Goal: Check status: Check status

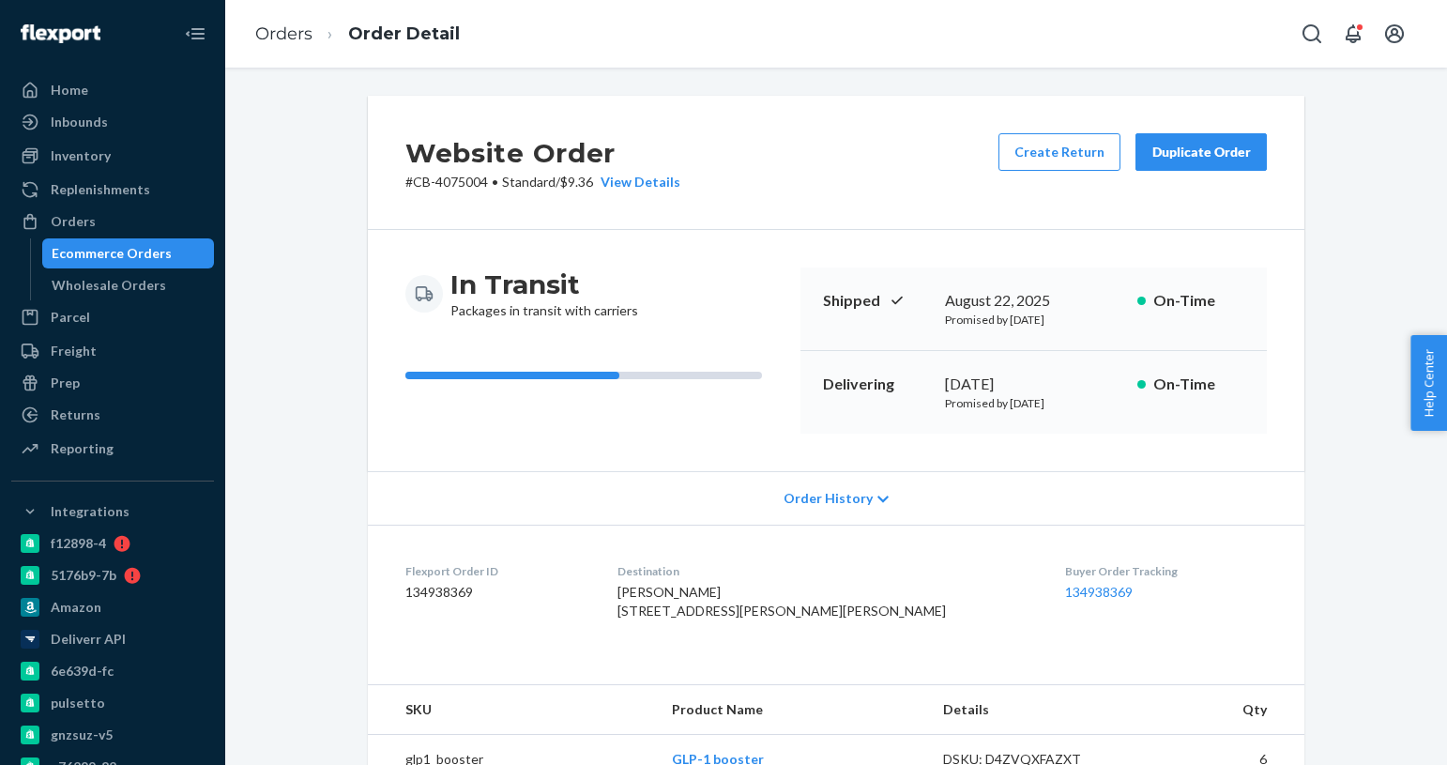
scroll to position [480, 0]
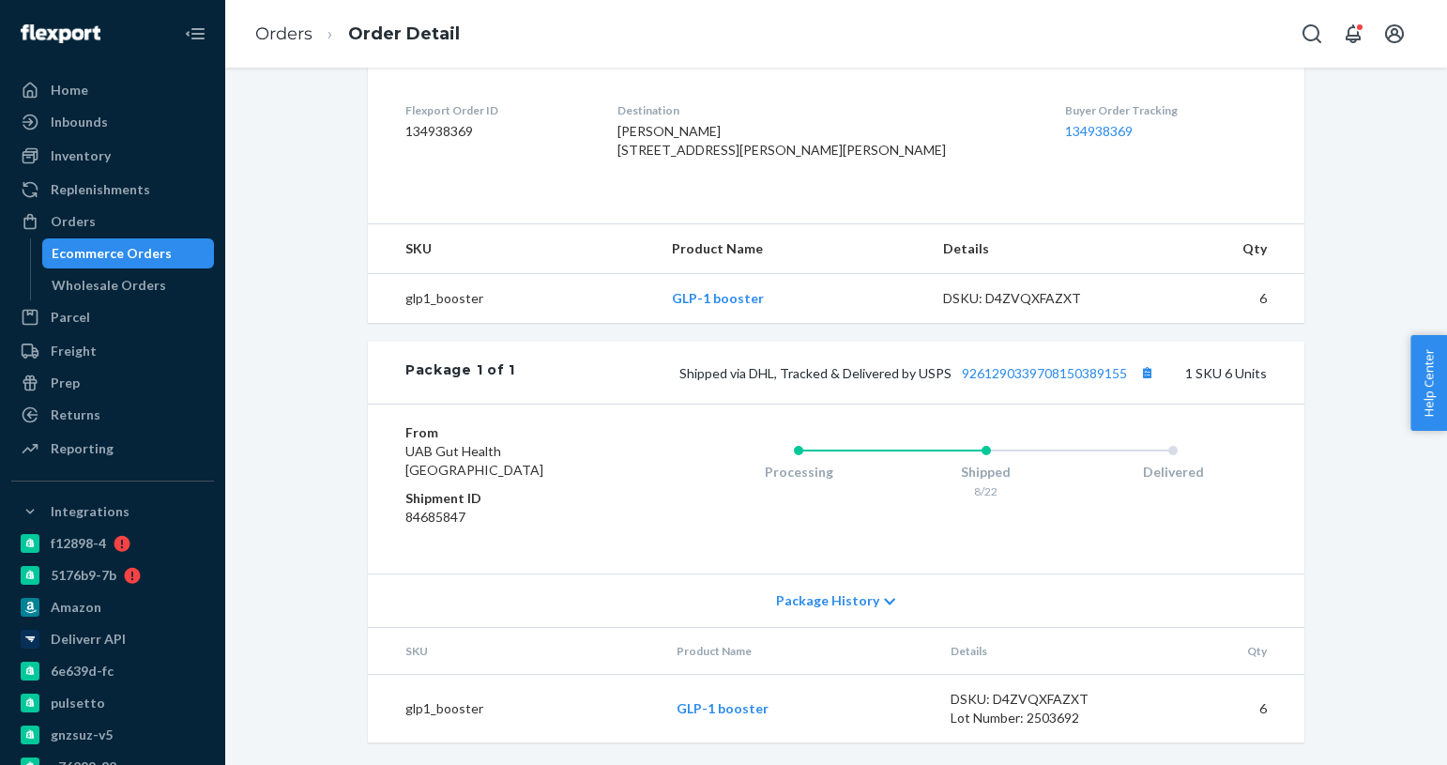
click at [165, 263] on div "Ecommerce Orders" at bounding box center [128, 253] width 169 height 26
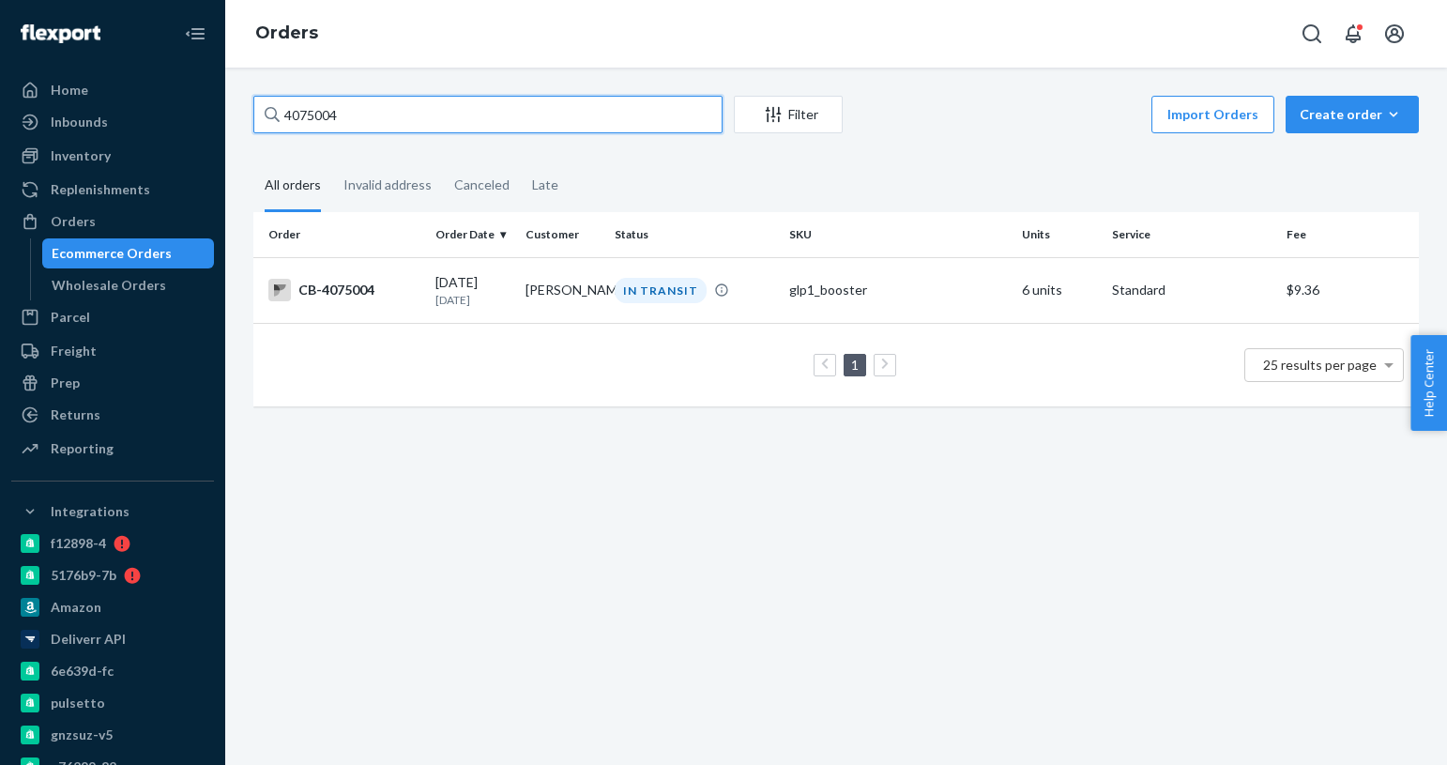
paste input "[EMAIL_ADDRESS][DOMAIN_NAME]"
click at [404, 115] on input "[EMAIL_ADDRESS][DOMAIN_NAME]" at bounding box center [487, 115] width 469 height 38
click at [404, 116] on input "[EMAIL_ADDRESS][DOMAIN_NAME]" at bounding box center [487, 115] width 469 height 38
paste input "CBSHOP2387"
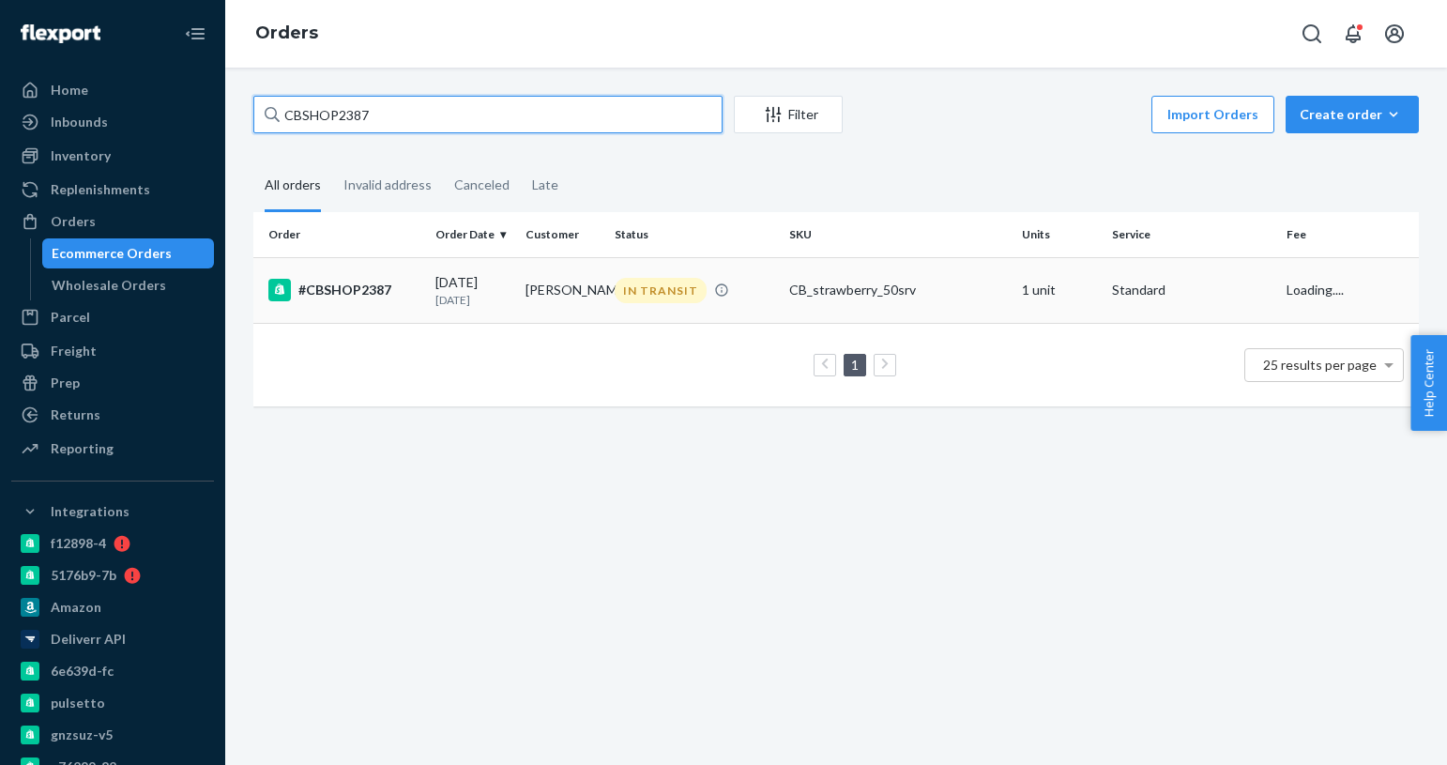
type input "CBSHOP2387"
click at [387, 302] on td "#CBSHOP2387" at bounding box center [340, 290] width 175 height 66
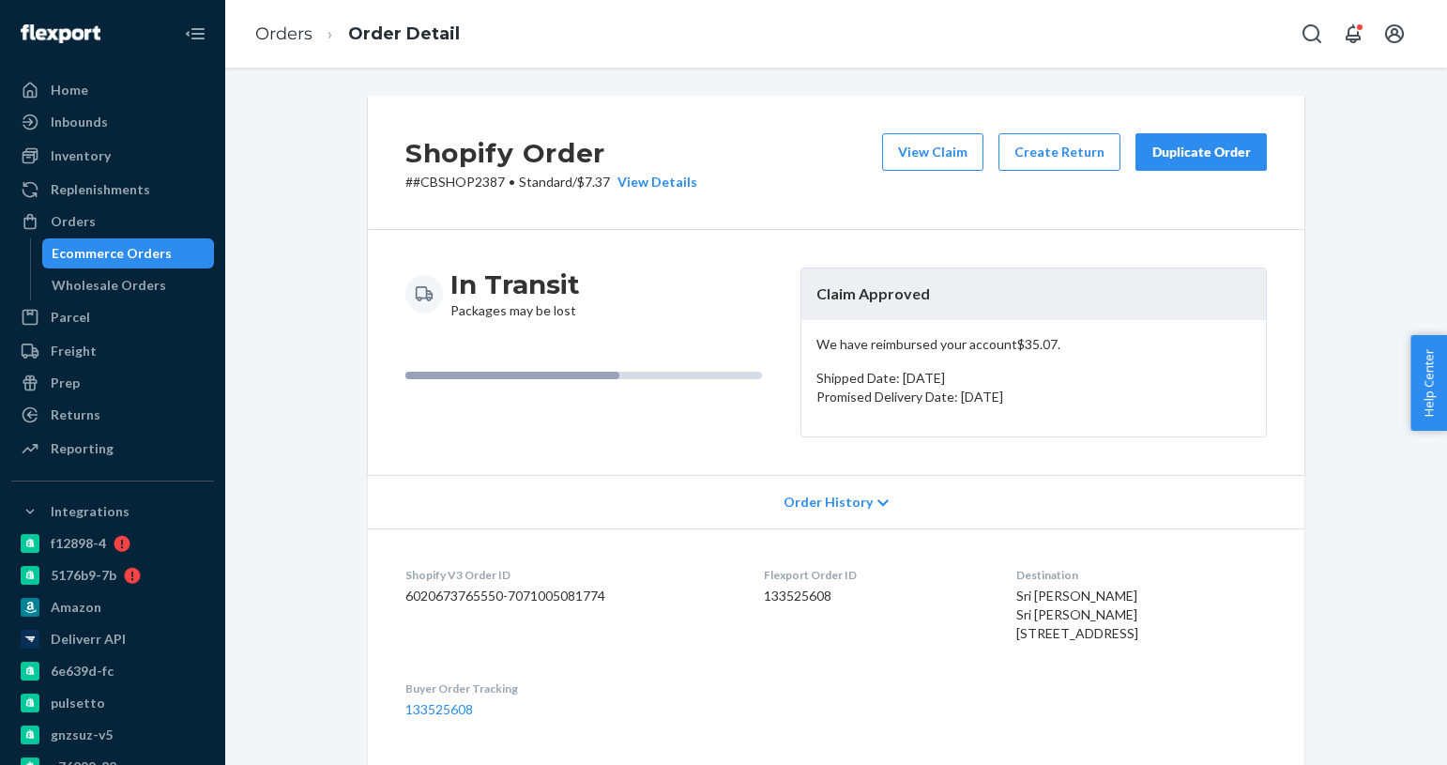
click at [1114, 597] on div "Sri [PERSON_NAME] Sri [PERSON_NAME] [STREET_ADDRESS]" at bounding box center [1141, 615] width 251 height 56
drag, startPoint x: 1013, startPoint y: 594, endPoint x: 977, endPoint y: 593, distance: 35.7
click at [977, 593] on dl "Shopify V3 Order ID 6020673765550-7071005081774 Flexport Order ID 133525608 Des…" at bounding box center [836, 642] width 937 height 228
click at [994, 595] on dl "Shopify V3 Order ID 6020673765550-7071005081774 Flexport Order ID 133525608 Des…" at bounding box center [836, 642] width 937 height 228
click at [1016, 596] on span "Sri [PERSON_NAME] Sri [PERSON_NAME] [STREET_ADDRESS]" at bounding box center [1077, 613] width 122 height 53
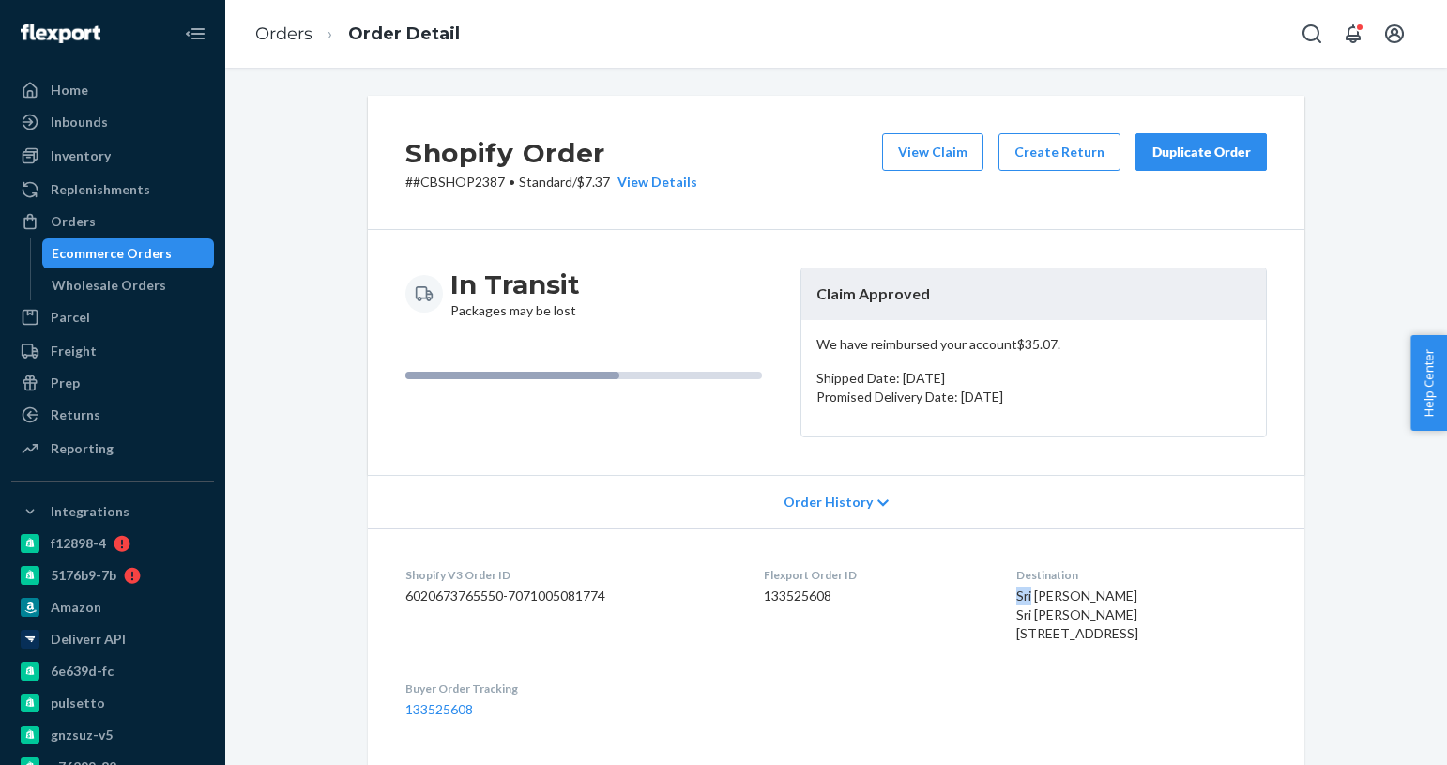
click at [1016, 596] on span "Sri [PERSON_NAME] Sri [PERSON_NAME] [STREET_ADDRESS]" at bounding box center [1077, 613] width 122 height 53
copy span "[PERSON_NAME]"
drag, startPoint x: 117, startPoint y: 252, endPoint x: 136, endPoint y: 249, distance: 19.0
click at [117, 252] on div "Ecommerce Orders" at bounding box center [112, 253] width 120 height 19
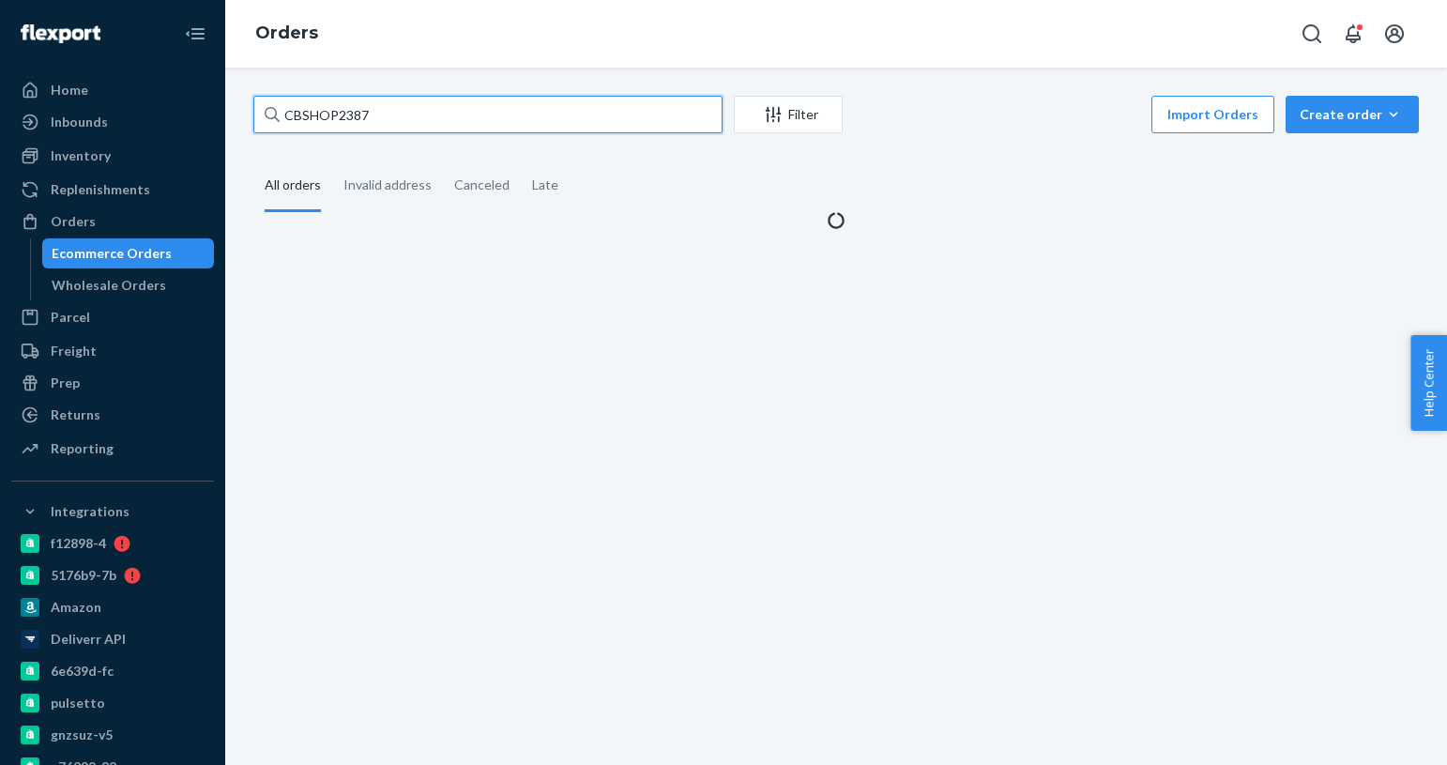
click at [395, 116] on input "CBSHOP2387" at bounding box center [487, 115] width 469 height 38
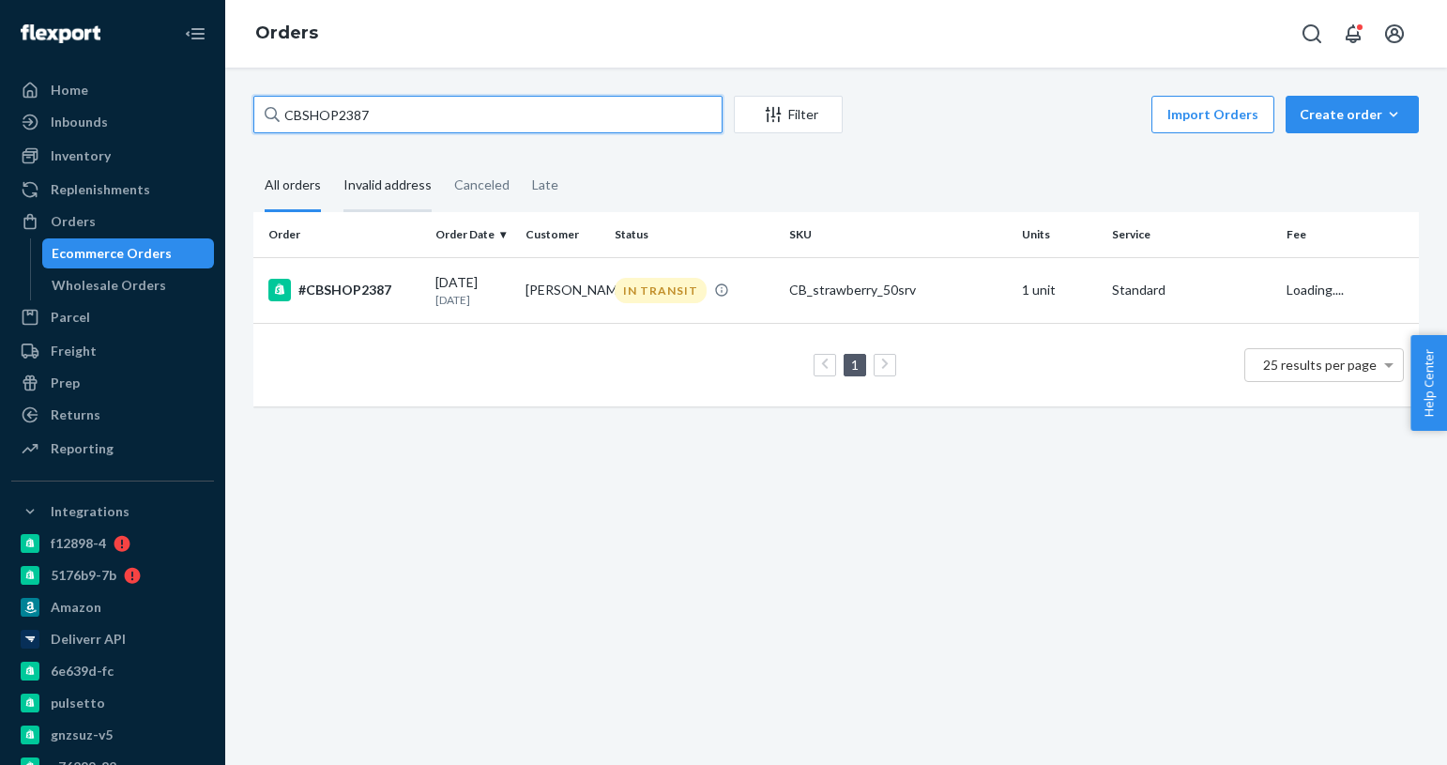
paste input "[PERSON_NAME]"
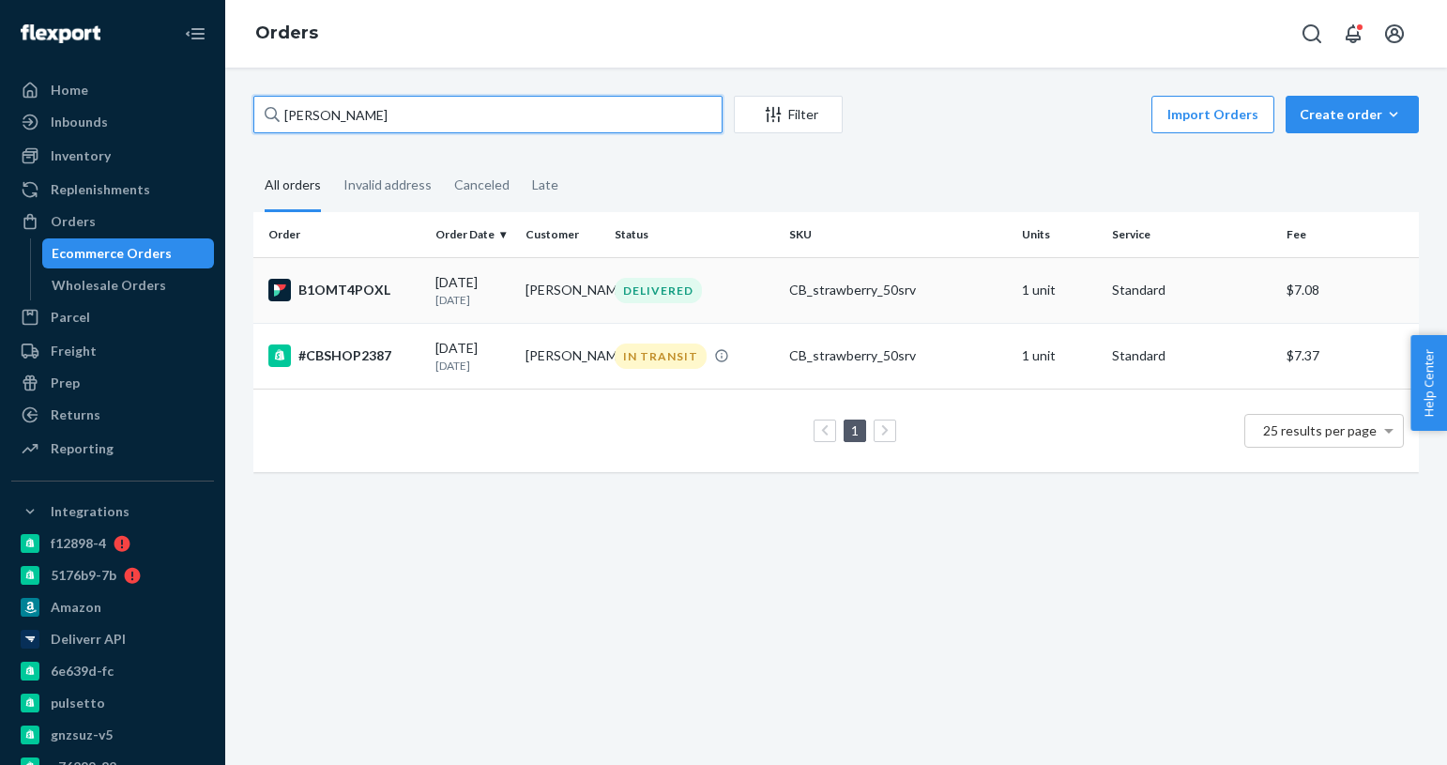
type input "[PERSON_NAME]"
click at [492, 286] on div "[DATE] [DATE]" at bounding box center [472, 290] width 74 height 35
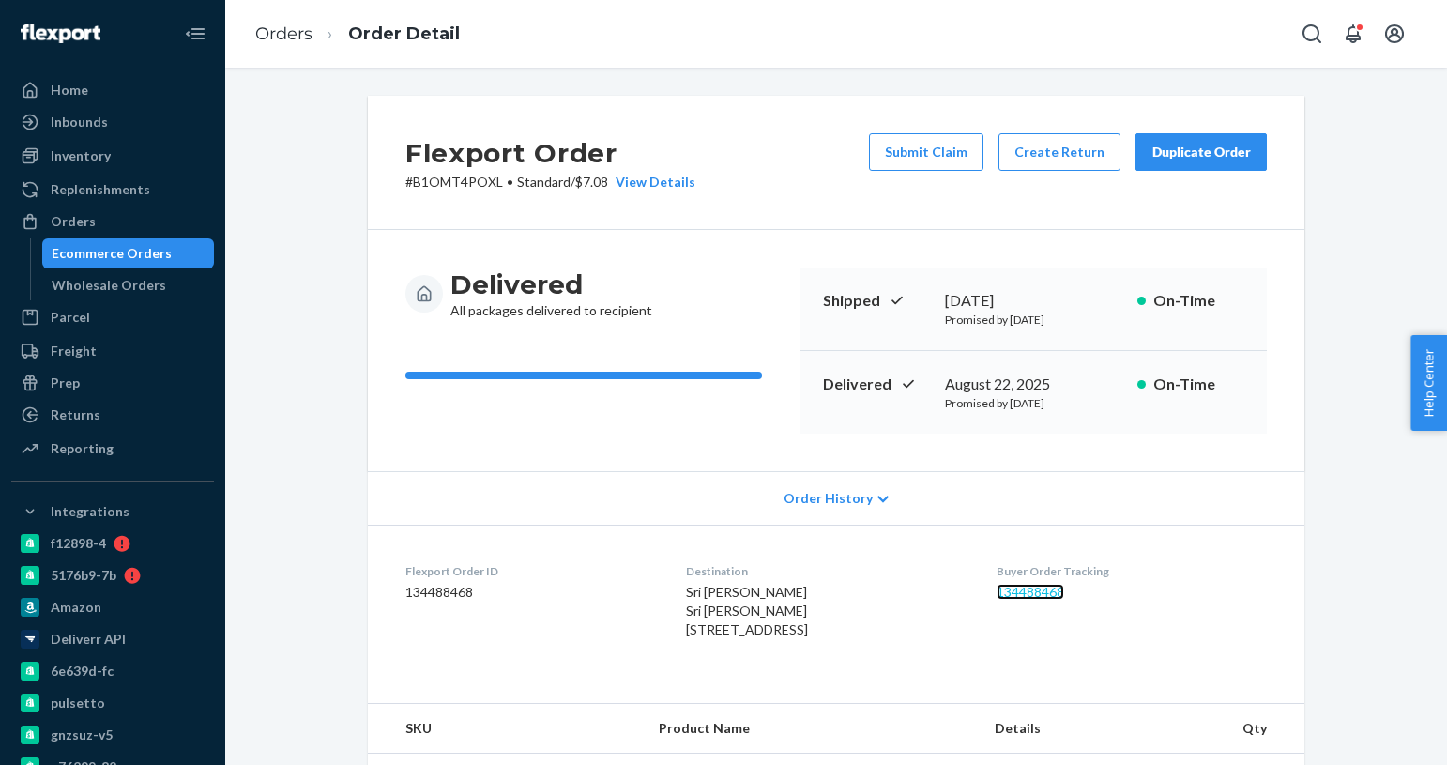
click at [1057, 595] on link "134488468" at bounding box center [1031, 592] width 68 height 16
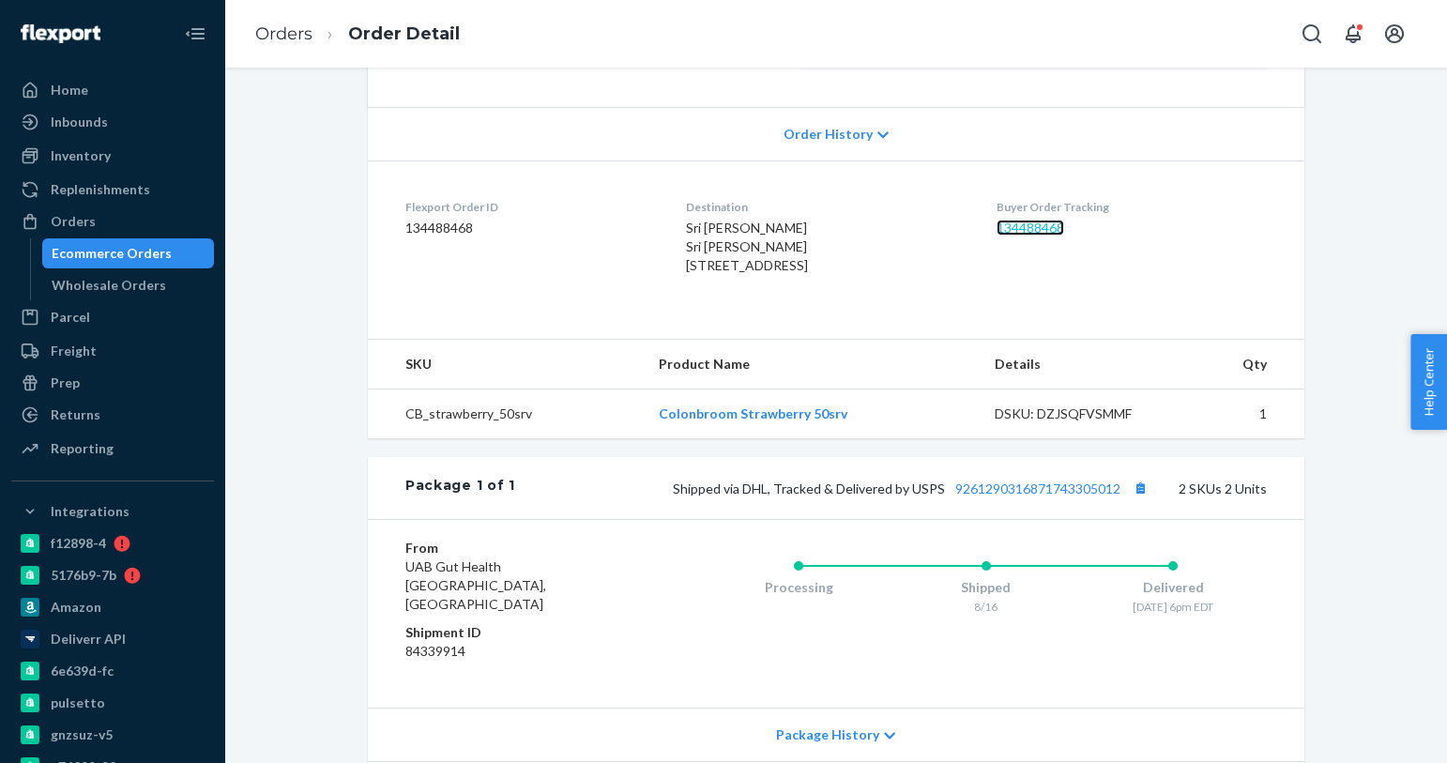
scroll to position [363, 0]
click at [686, 226] on span "Sri [PERSON_NAME] Sri [PERSON_NAME] [STREET_ADDRESS]" at bounding box center [747, 247] width 122 height 53
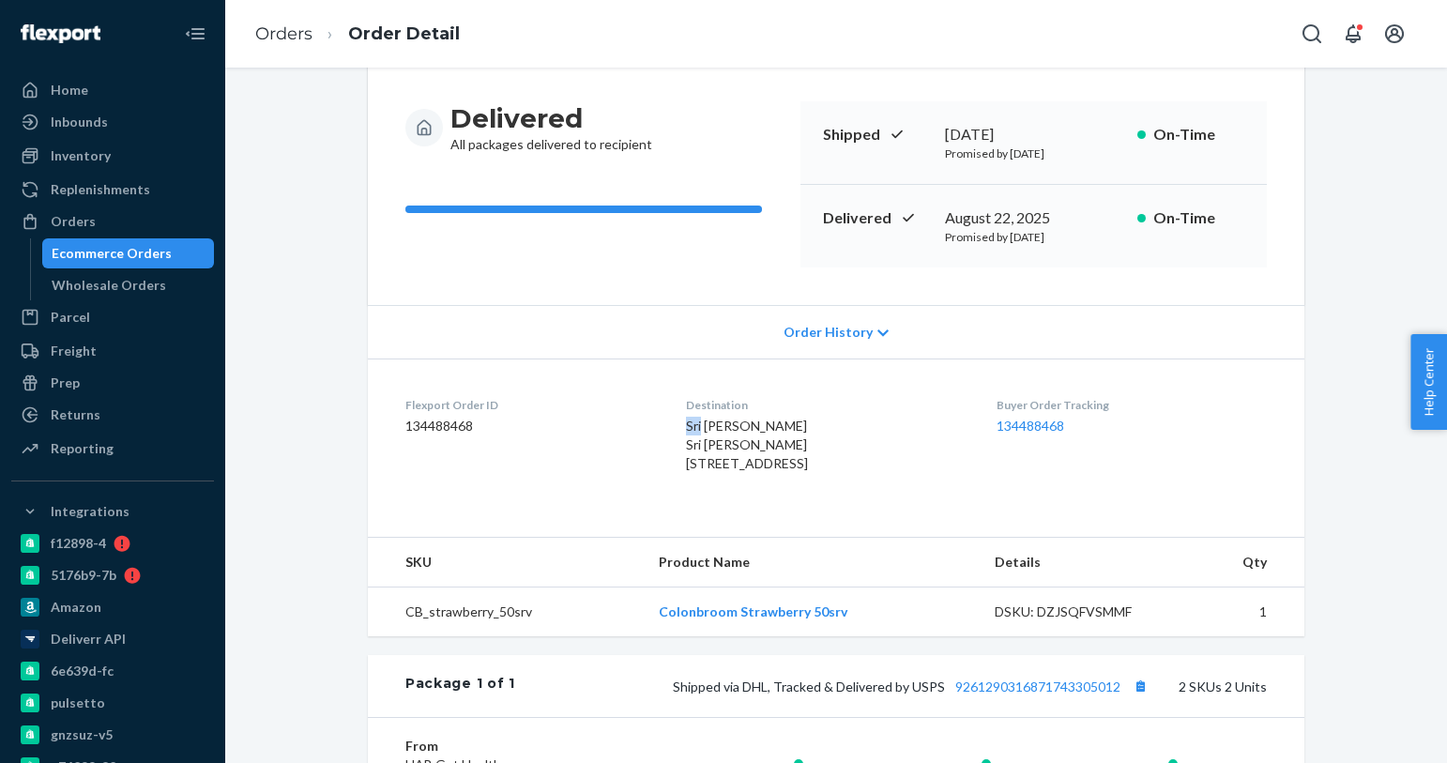
scroll to position [162, 0]
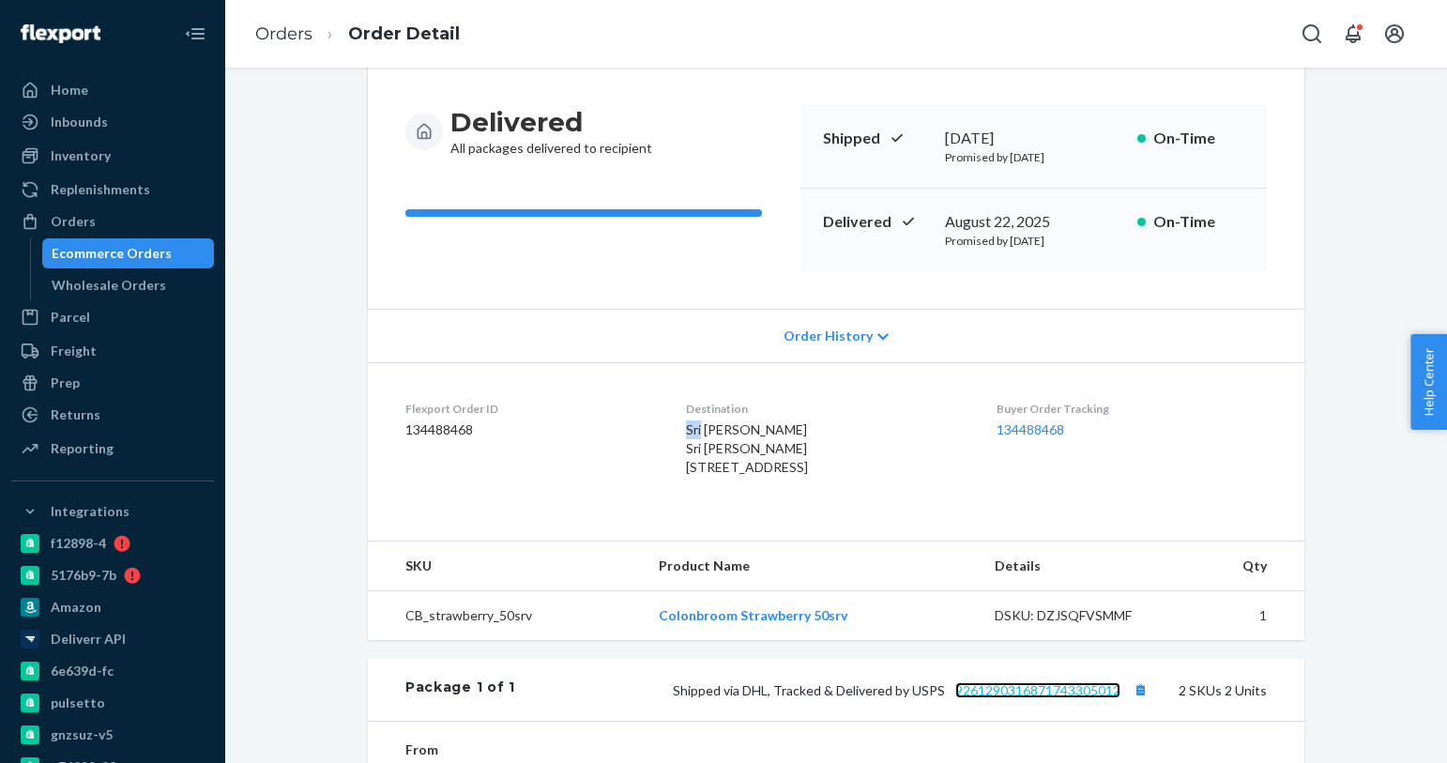
click at [1074, 698] on link "9261290316871743305012" at bounding box center [1037, 690] width 165 height 16
click at [137, 249] on div "Ecommerce Orders" at bounding box center [112, 253] width 120 height 19
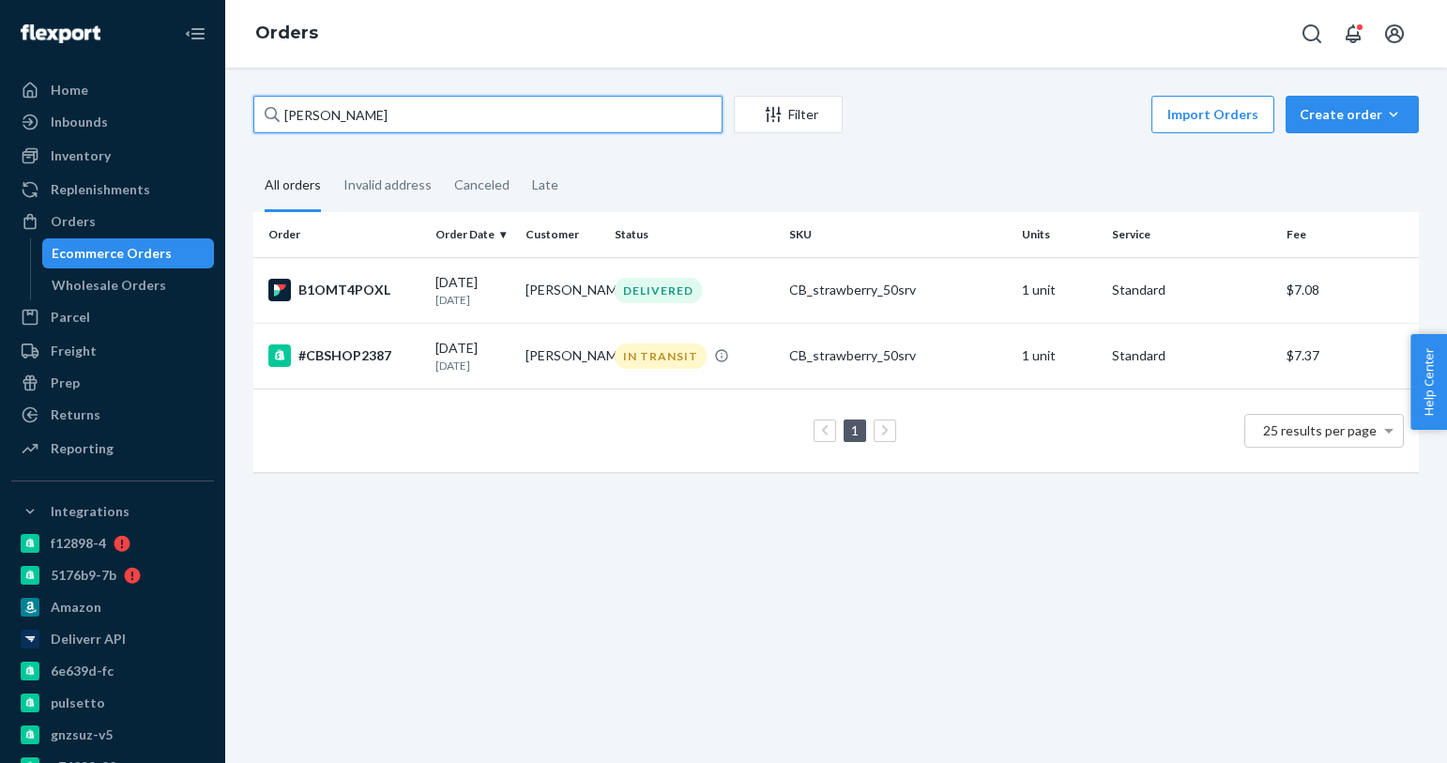
drag, startPoint x: 412, startPoint y: 112, endPoint x: 397, endPoint y: 122, distance: 18.2
click at [397, 122] on input "[PERSON_NAME]" at bounding box center [487, 115] width 469 height 38
paste input "3997446"
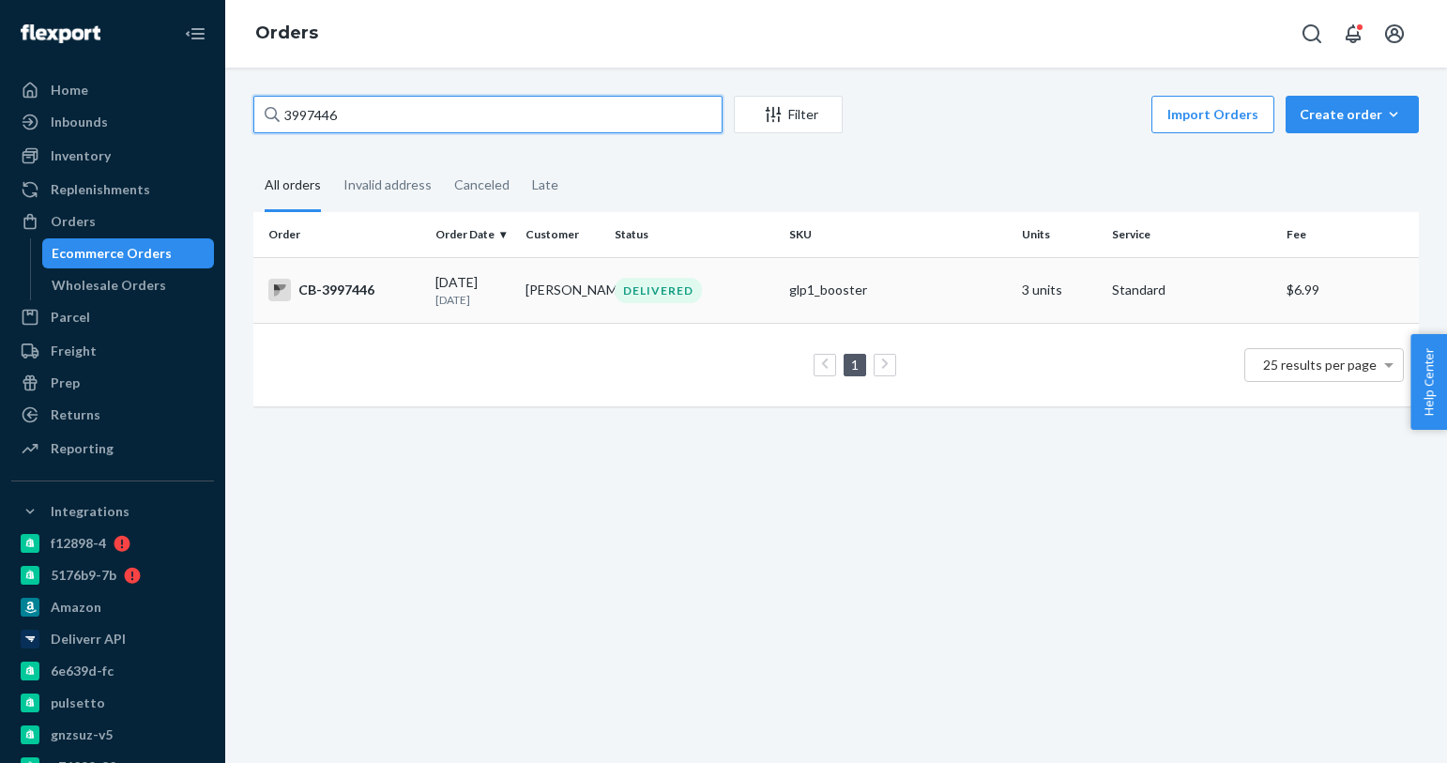
type input "3997446"
click at [455, 302] on p "[DATE]" at bounding box center [472, 300] width 74 height 16
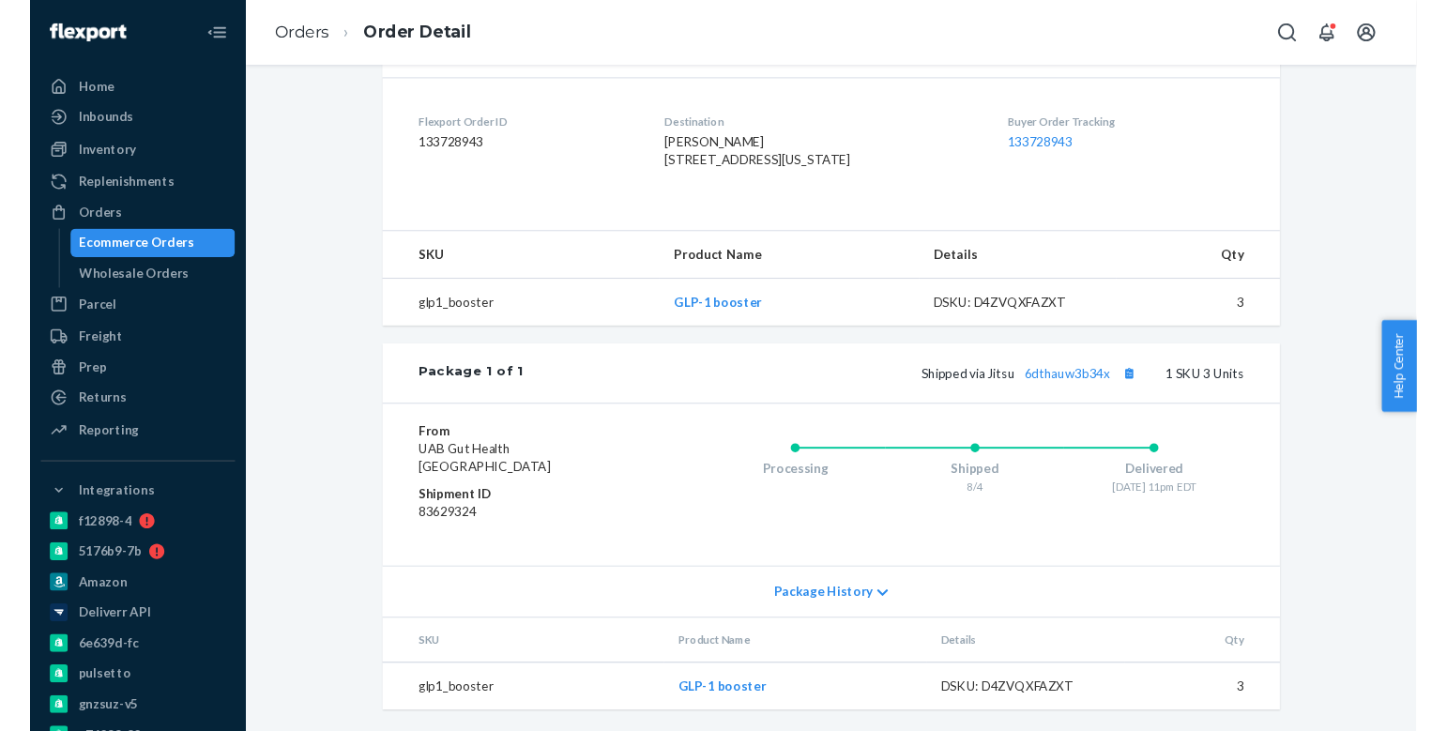
scroll to position [481, 0]
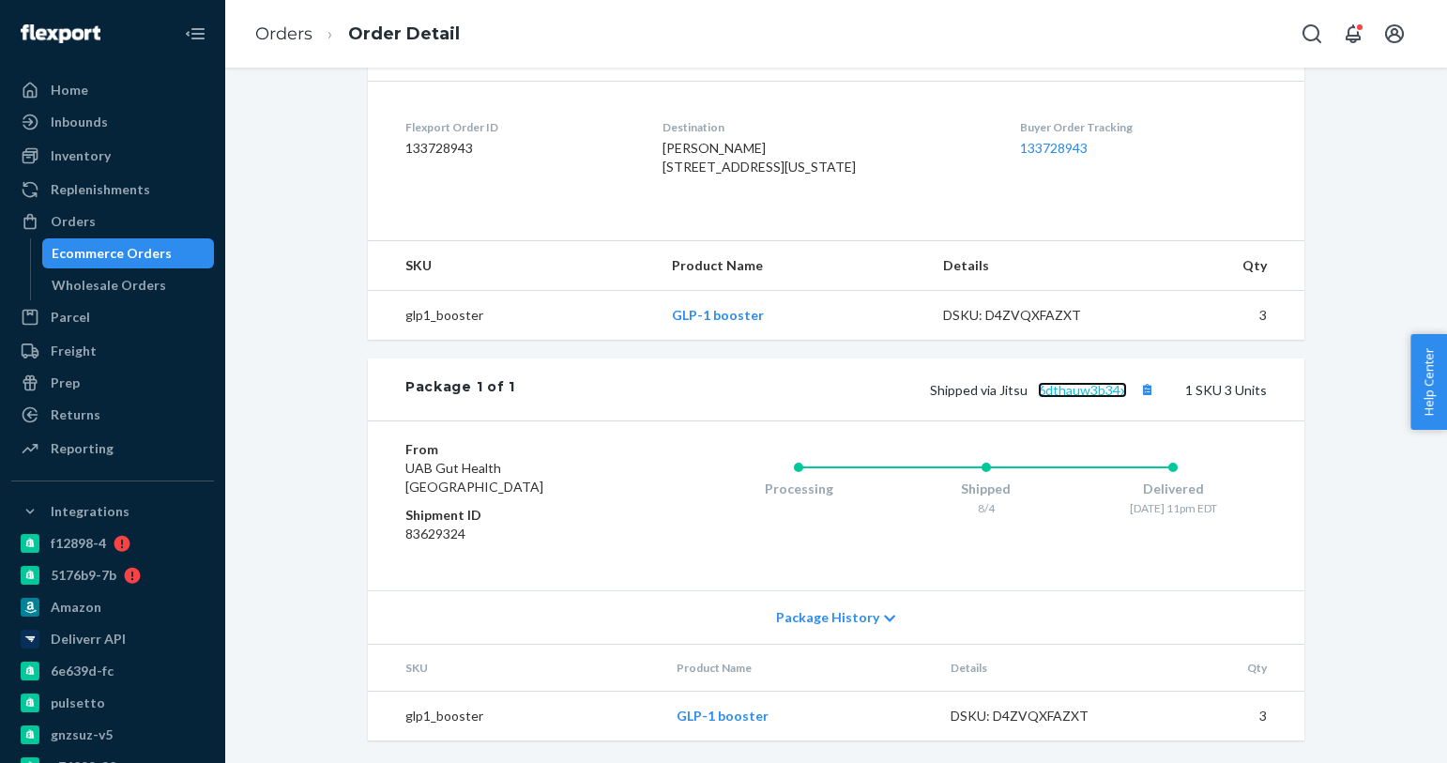
click at [1081, 396] on link "6dthauw3b34x" at bounding box center [1082, 390] width 89 height 16
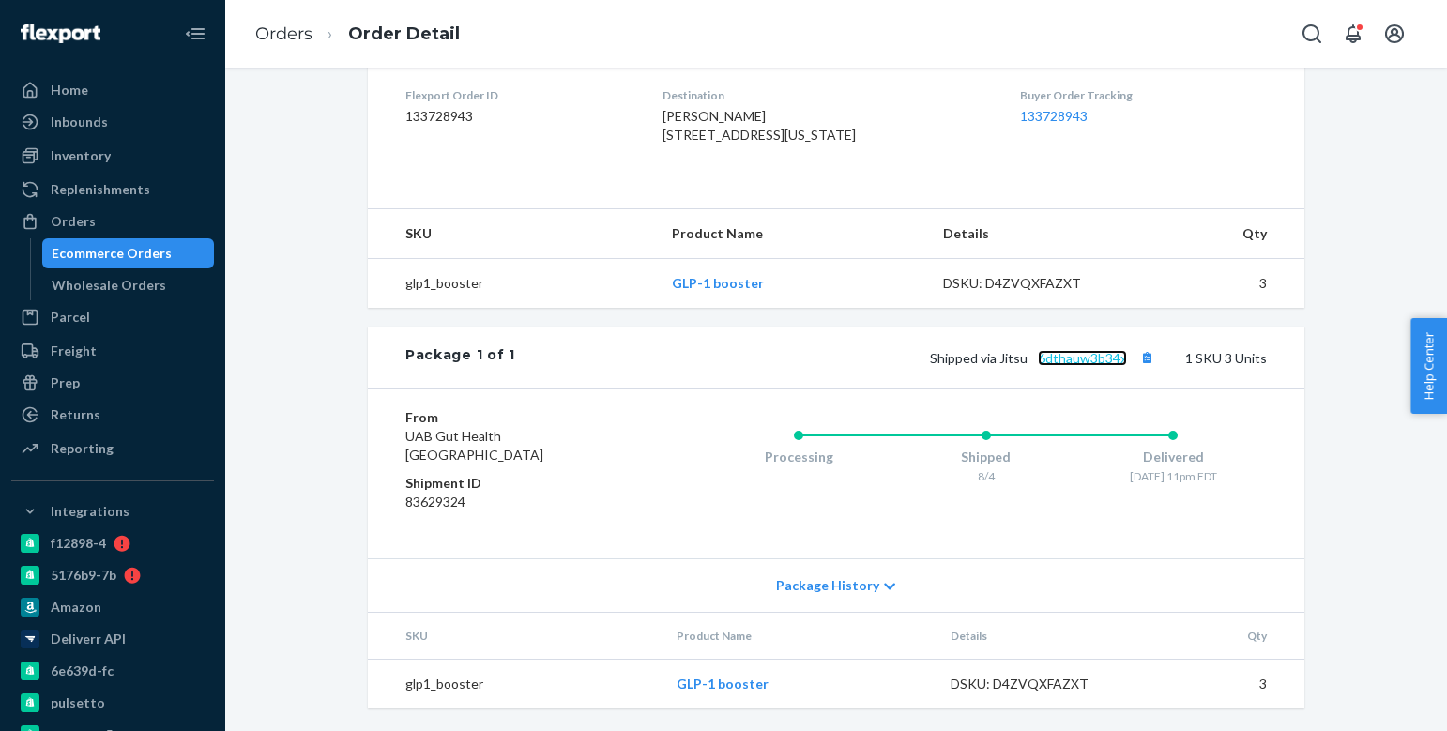
scroll to position [482, 0]
click at [1085, 366] on link "6dthauw3b34x" at bounding box center [1082, 358] width 89 height 16
